Goal: Task Accomplishment & Management: Manage account settings

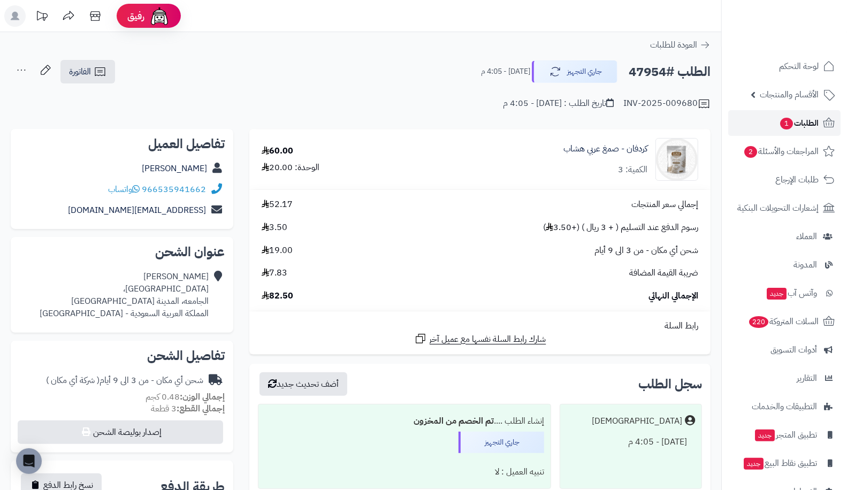
click at [811, 125] on span "الطلبات 1" at bounding box center [799, 123] width 40 height 15
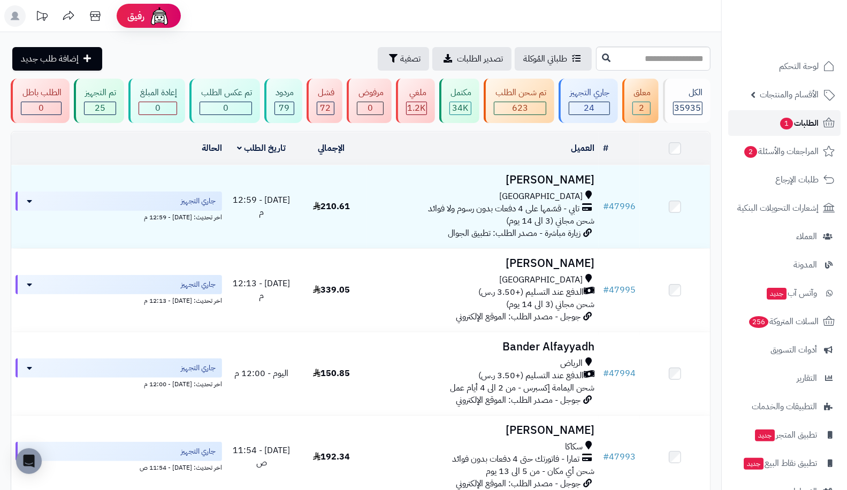
click at [798, 124] on span "الطلبات 1" at bounding box center [799, 123] width 40 height 15
click at [589, 105] on span "24" at bounding box center [589, 108] width 11 height 13
